Goal: Navigation & Orientation: Find specific page/section

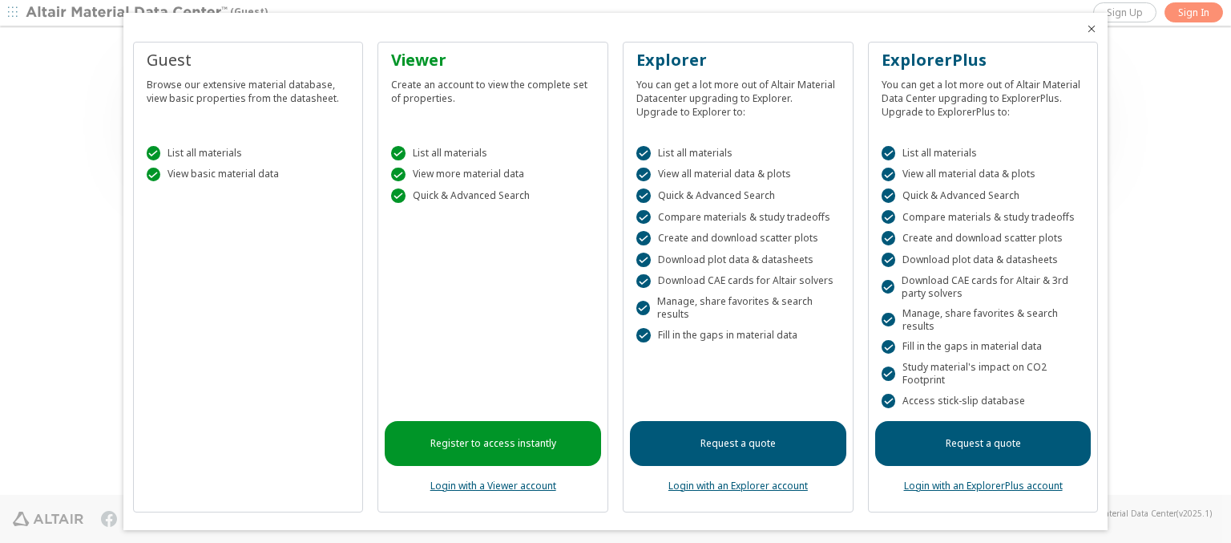
click at [1085, 29] on icon "Close" at bounding box center [1091, 28] width 13 height 13
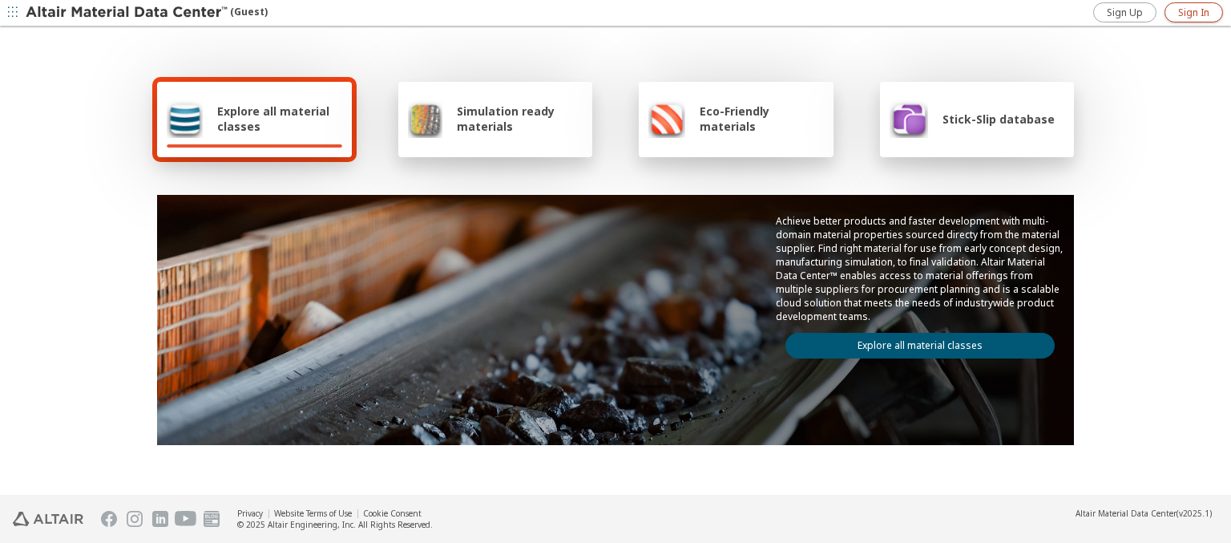
click at [1193, 12] on span "Sign In" at bounding box center [1193, 12] width 31 height 13
click at [127, 13] on img at bounding box center [128, 13] width 204 height 16
click at [273, 119] on span "Explore all material classes" at bounding box center [279, 118] width 125 height 30
click at [914, 341] on link "Explore all material classes" at bounding box center [919, 346] width 269 height 26
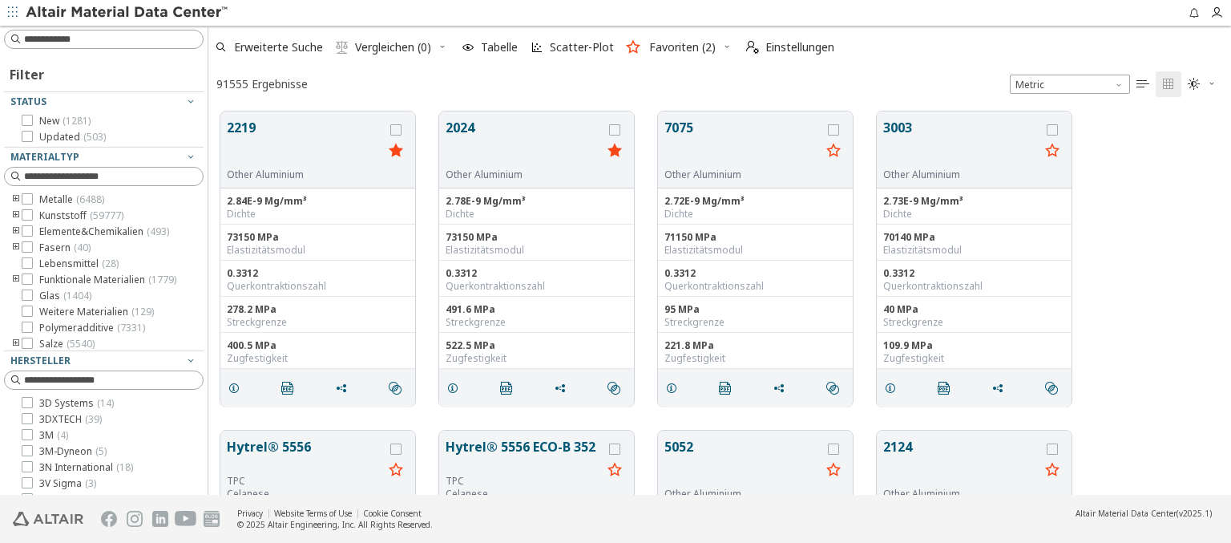
scroll to position [383, 1010]
click at [470, 47] on icon "button" at bounding box center [468, 47] width 13 height 13
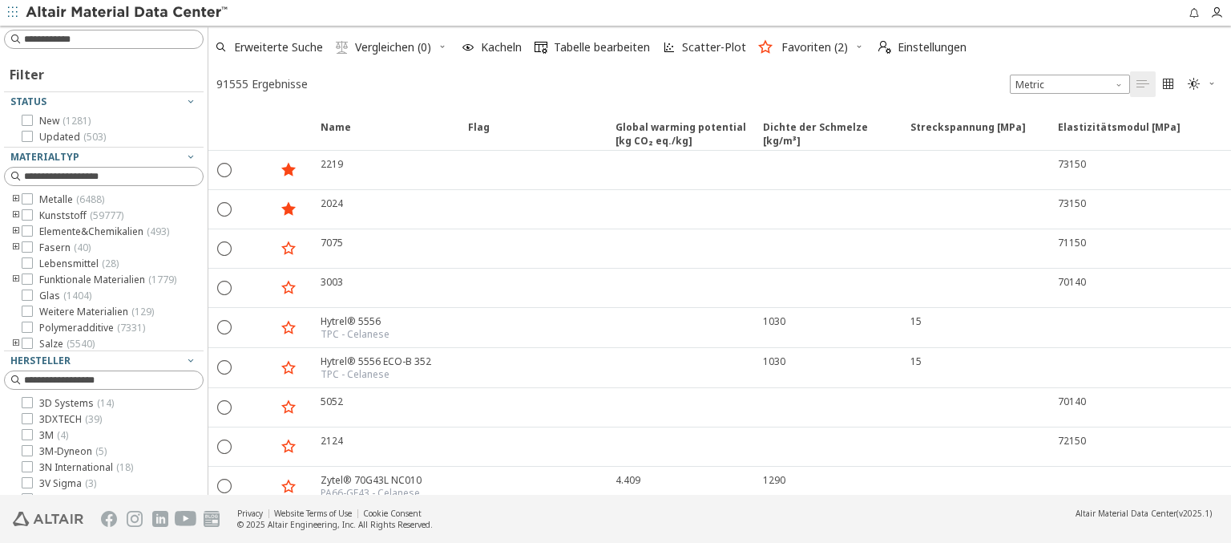
click at [127, 13] on img at bounding box center [128, 13] width 204 height 16
